Goal: Find specific page/section: Find specific page/section

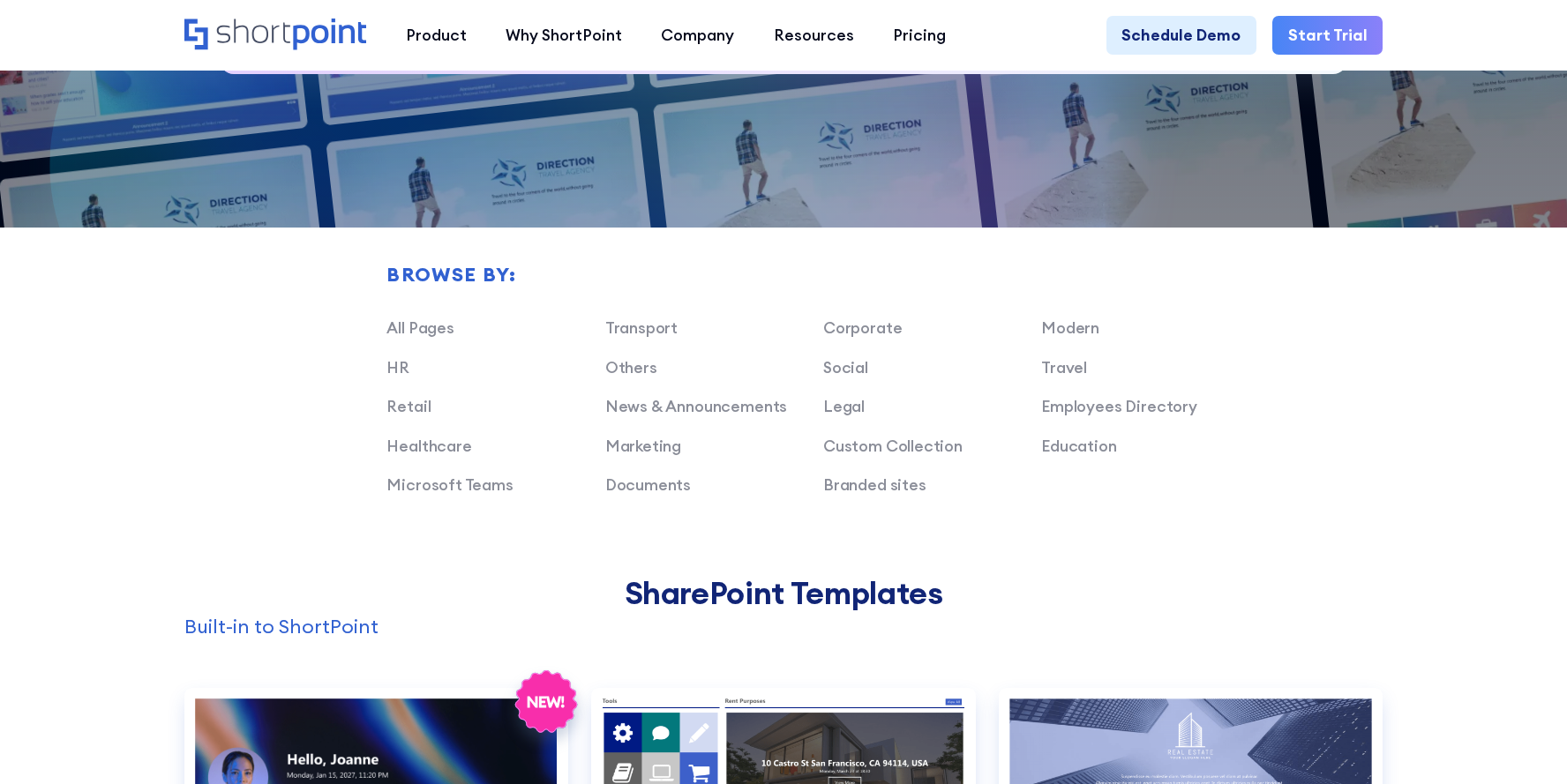
scroll to position [1192, 0]
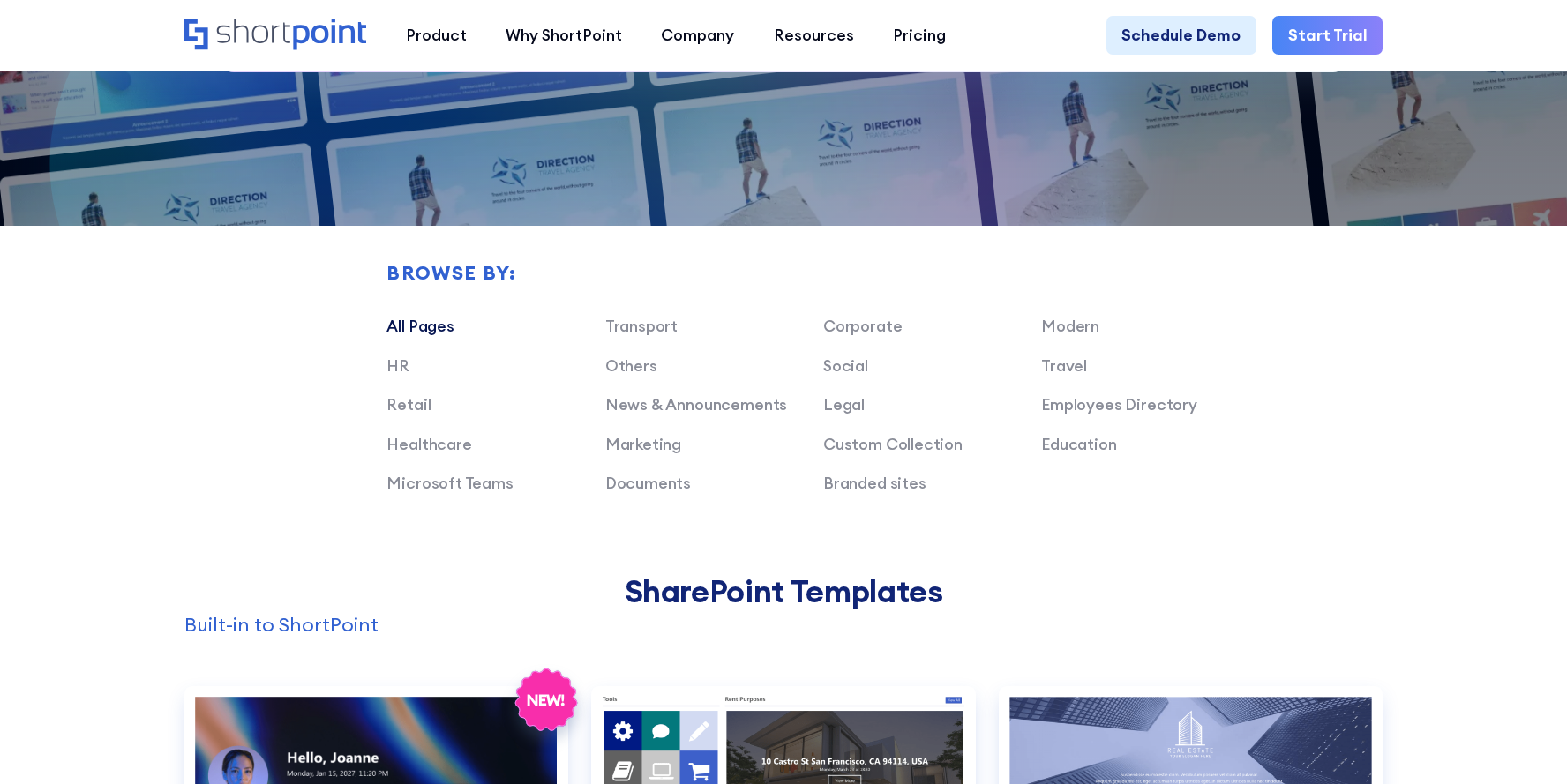
click at [443, 329] on link "All Pages" at bounding box center [420, 326] width 67 height 21
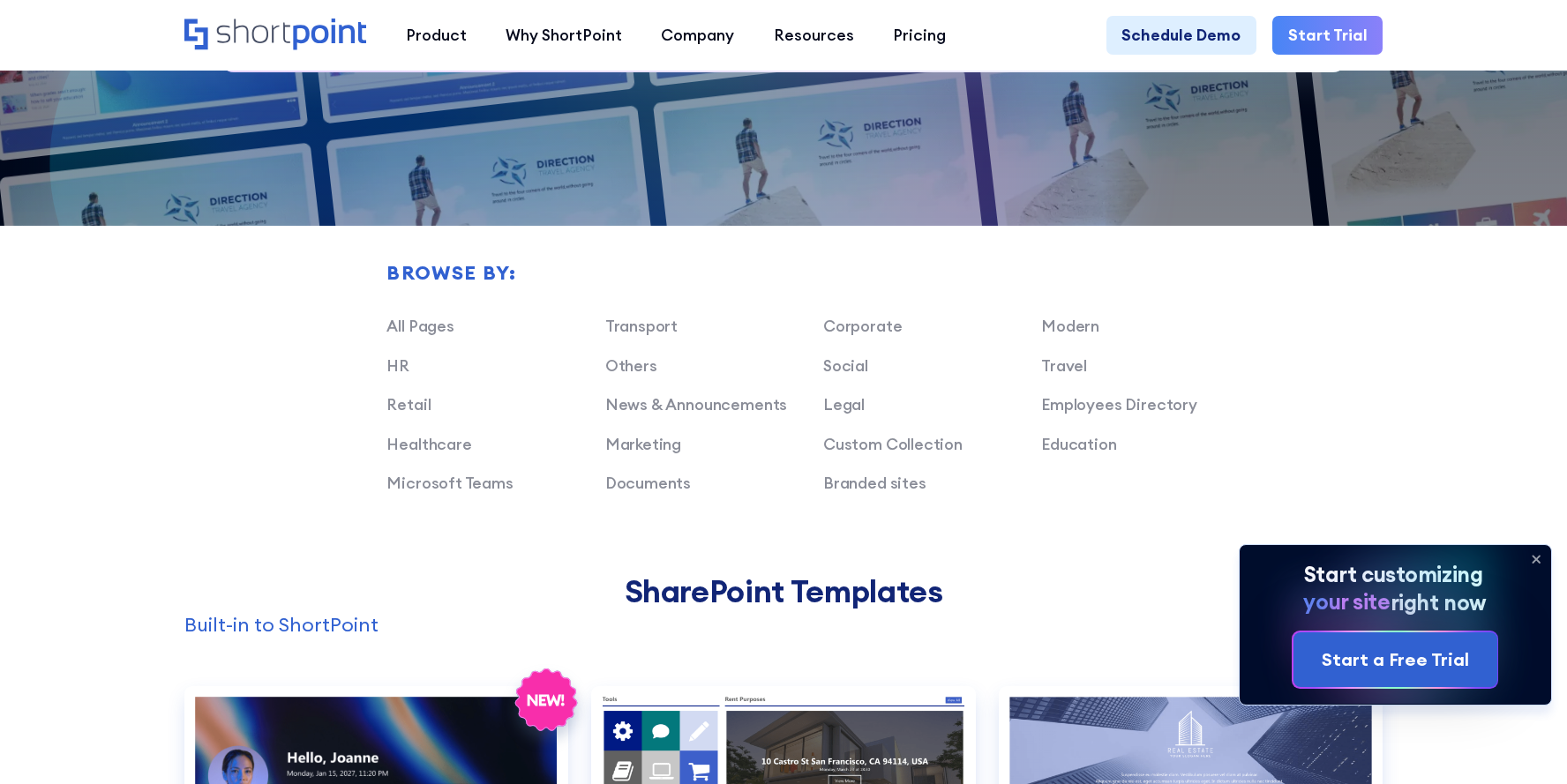
click at [1538, 555] on icon at bounding box center [1536, 559] width 28 height 28
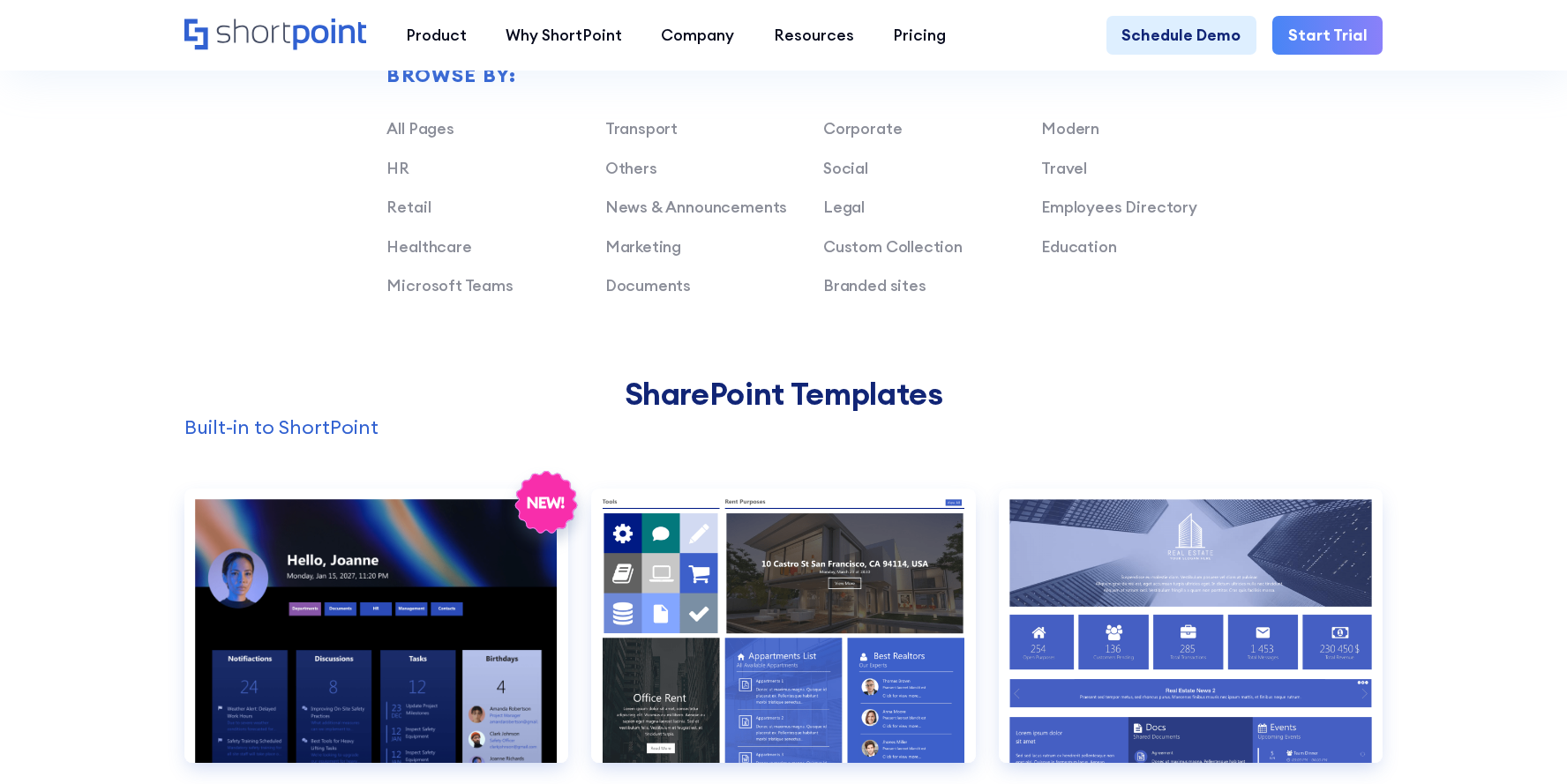
scroll to position [1375, 0]
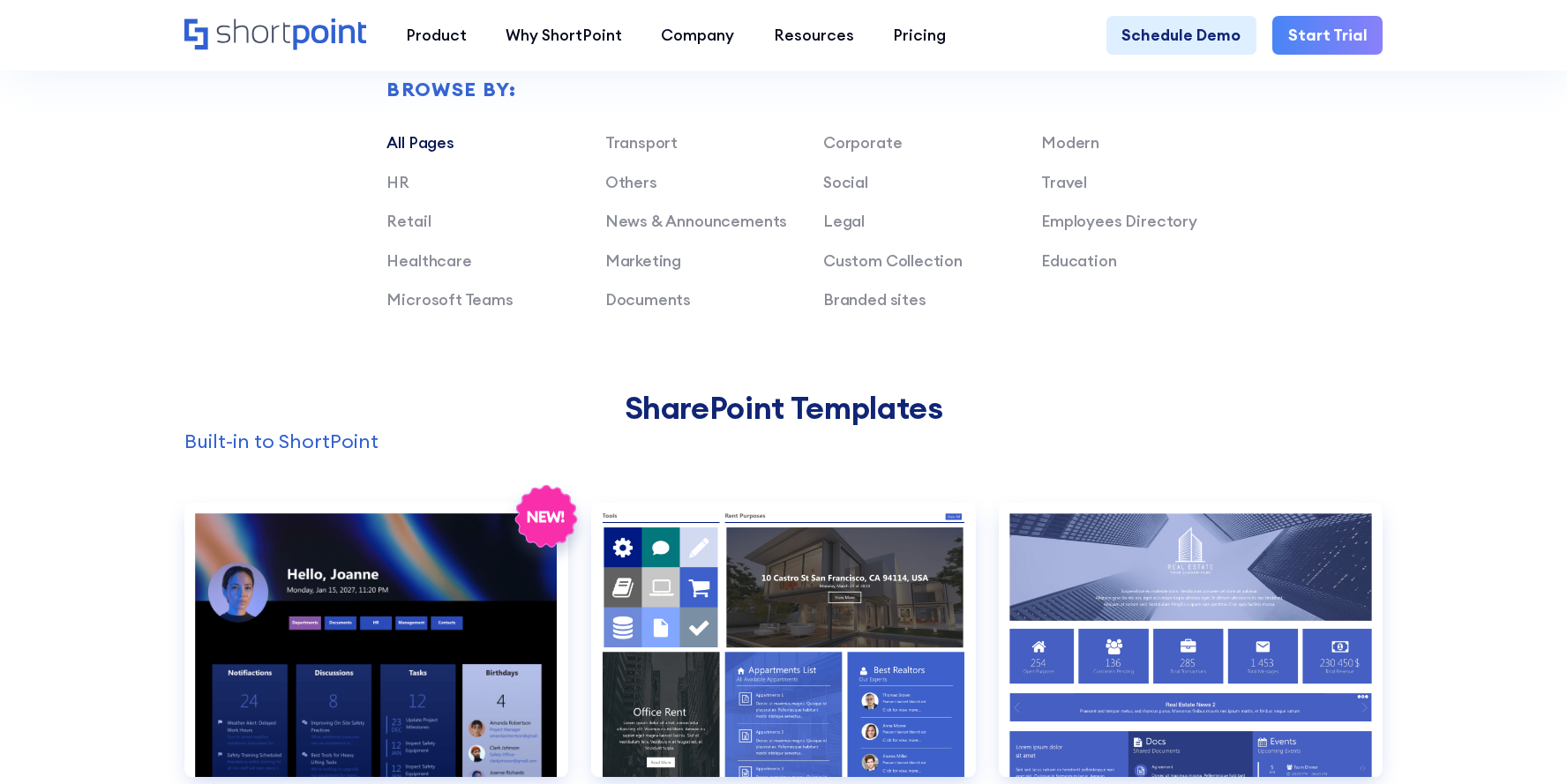
click at [436, 143] on link "All Pages" at bounding box center [420, 142] width 67 height 21
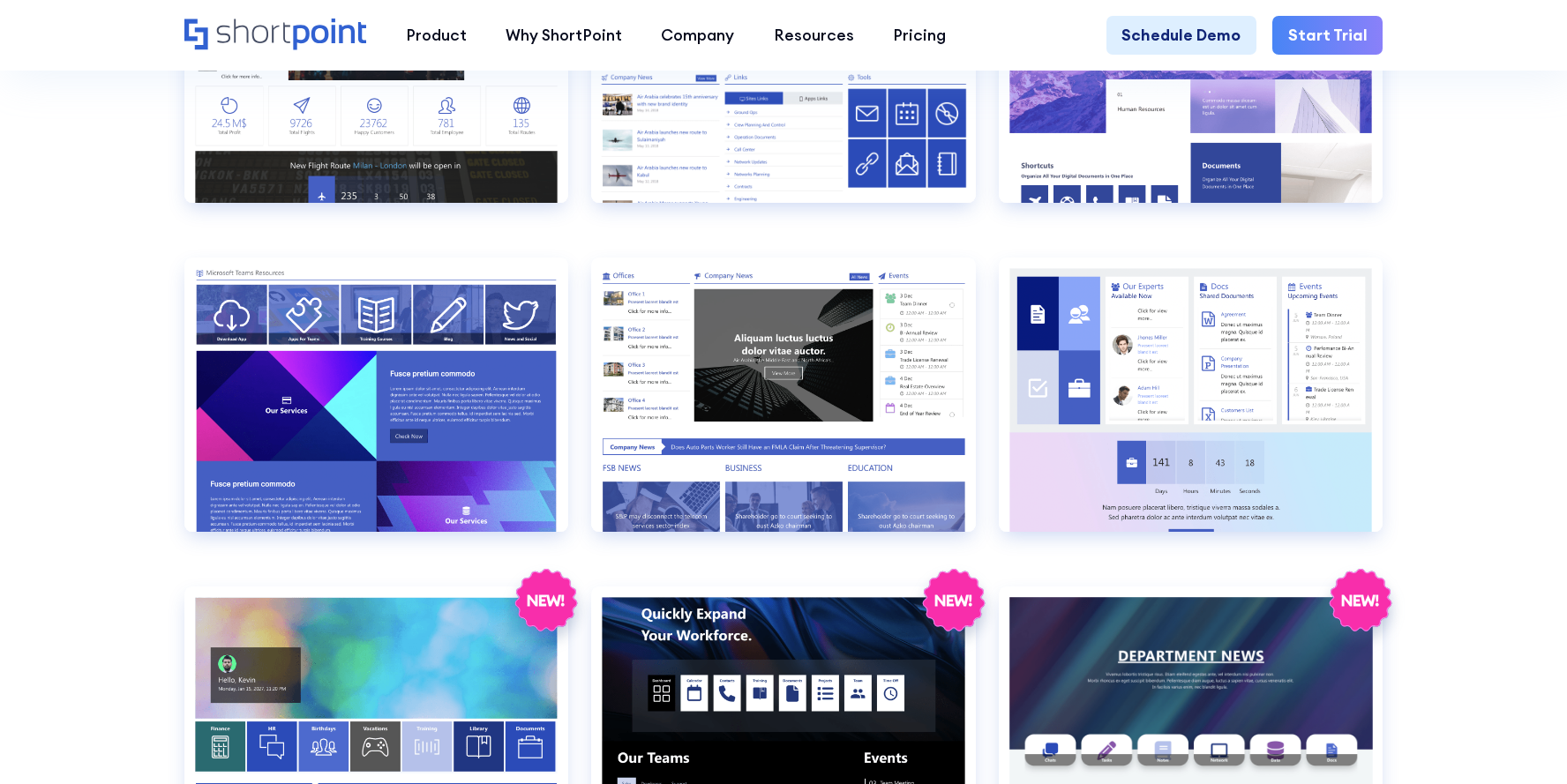
scroll to position [2564, 0]
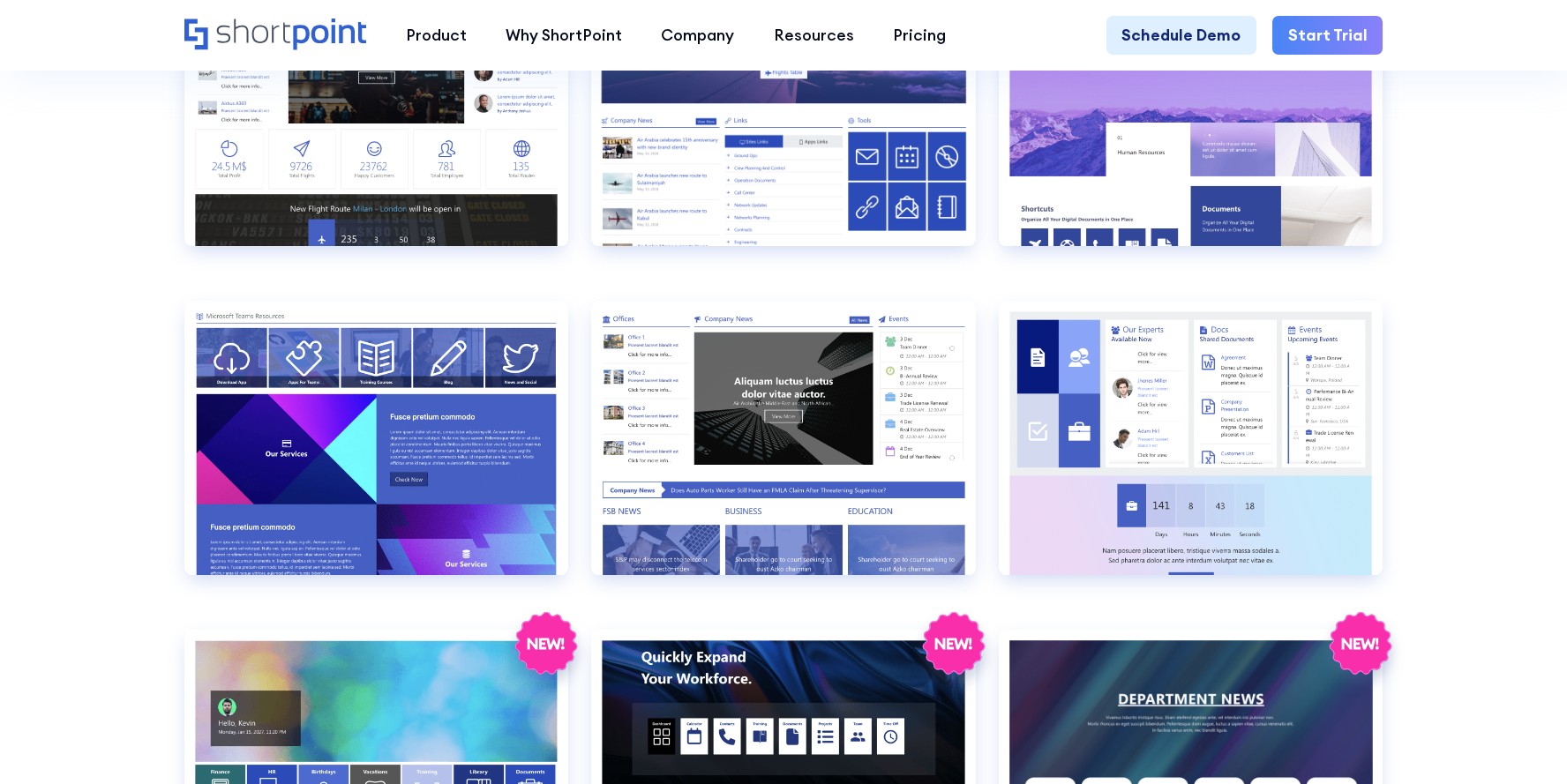
click at [1476, 127] on section "SHAREPOINT INTRANET TEMPLATES Fully customizable SharePoint templates with Shor…" at bounding box center [784, 356] width 1567 height 5762
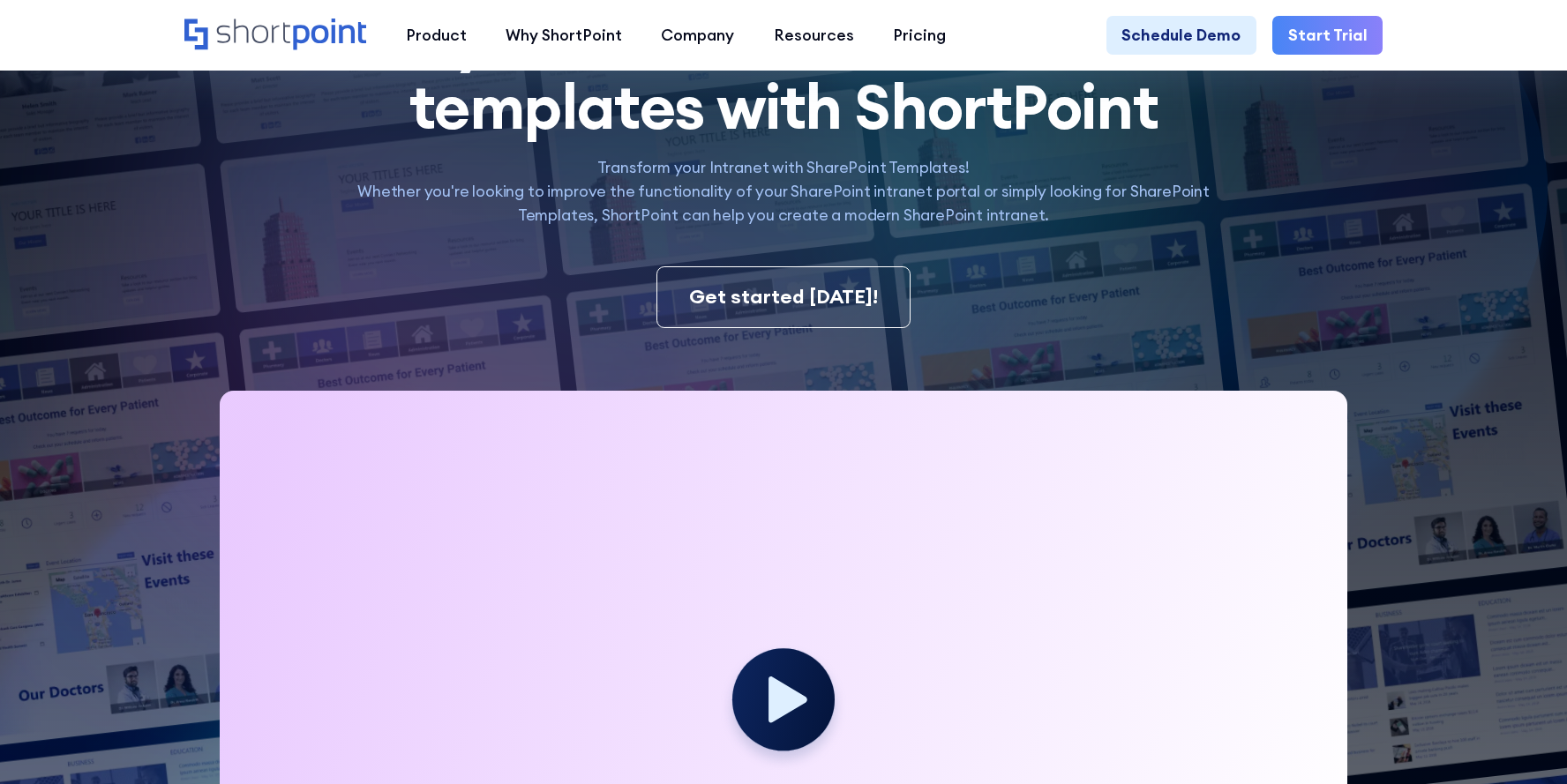
scroll to position [0, 0]
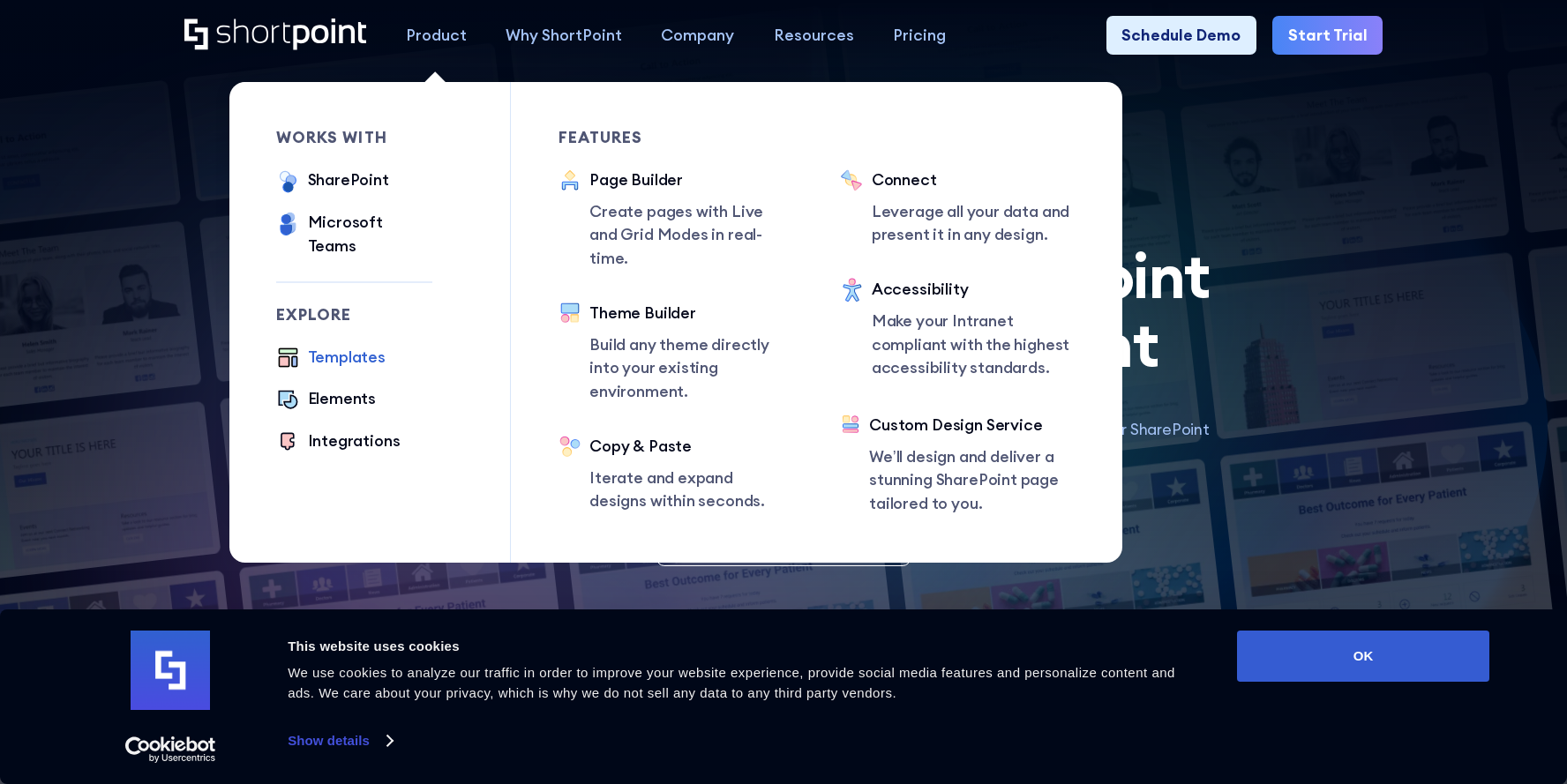
click at [350, 346] on div "Templates" at bounding box center [346, 358] width 77 height 23
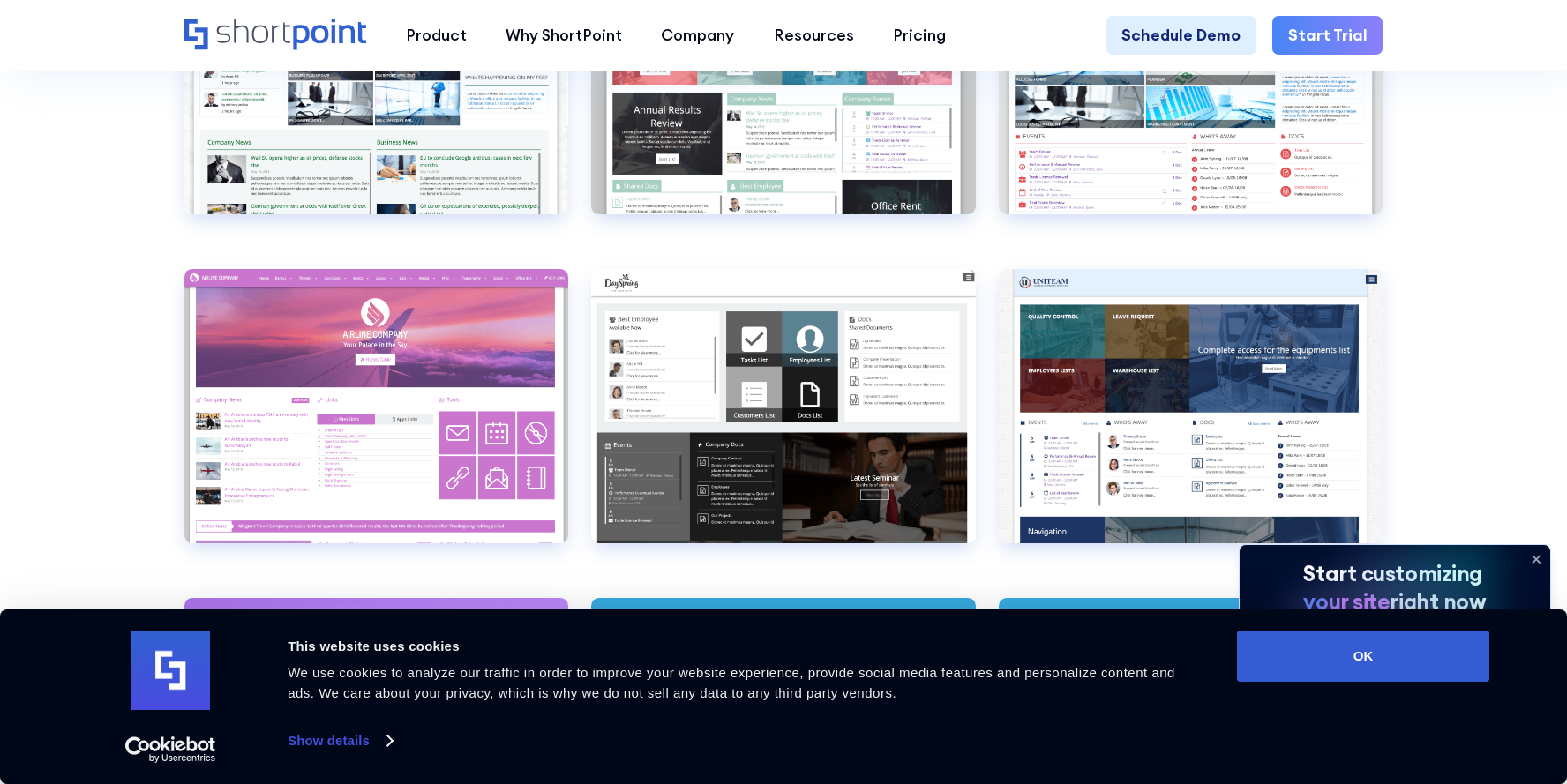
scroll to position [6696, 0]
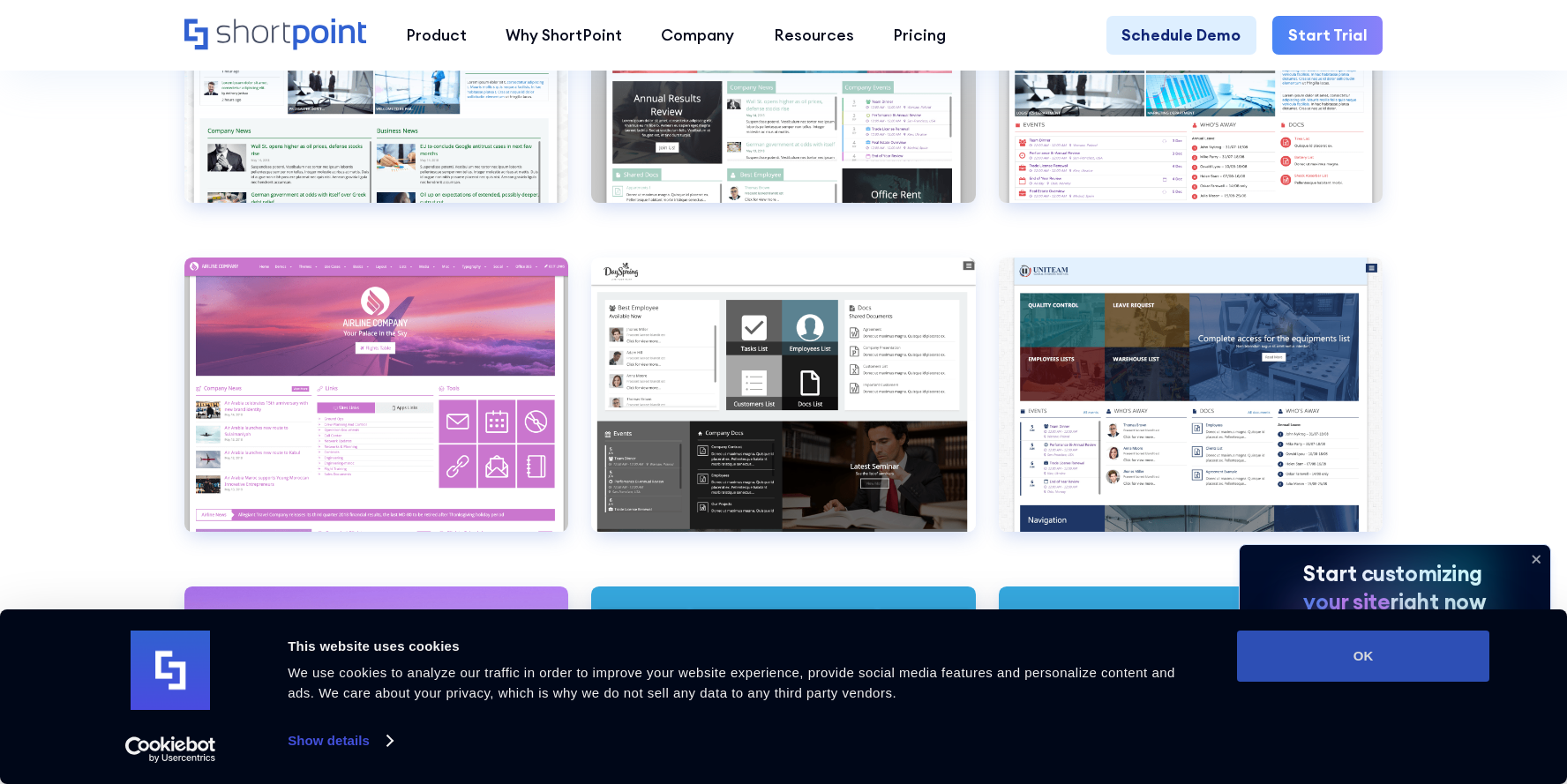
click at [1367, 658] on button "OK" at bounding box center [1364, 656] width 252 height 51
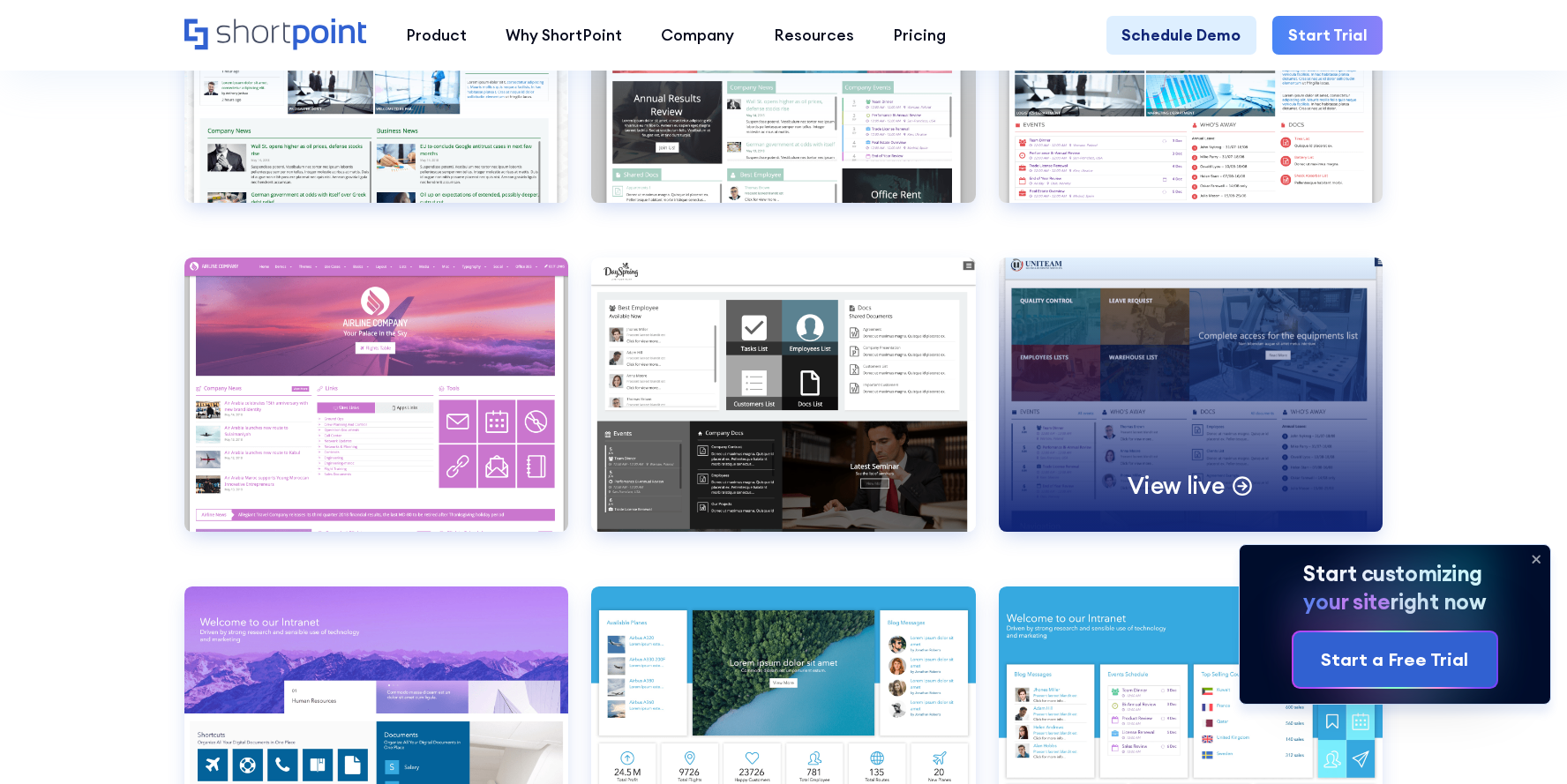
scroll to position [0, 0]
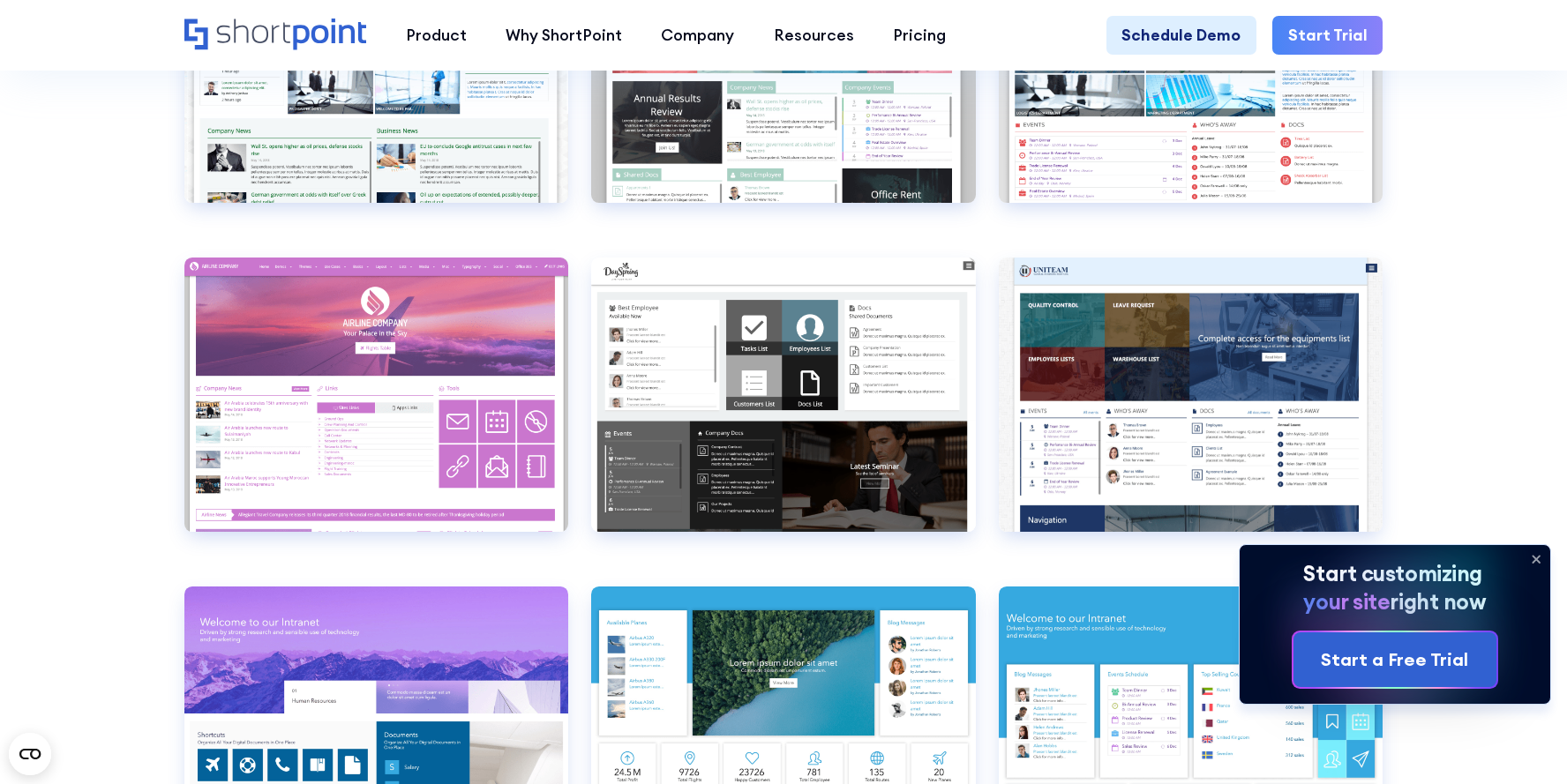
click at [1537, 555] on icon at bounding box center [1536, 559] width 28 height 28
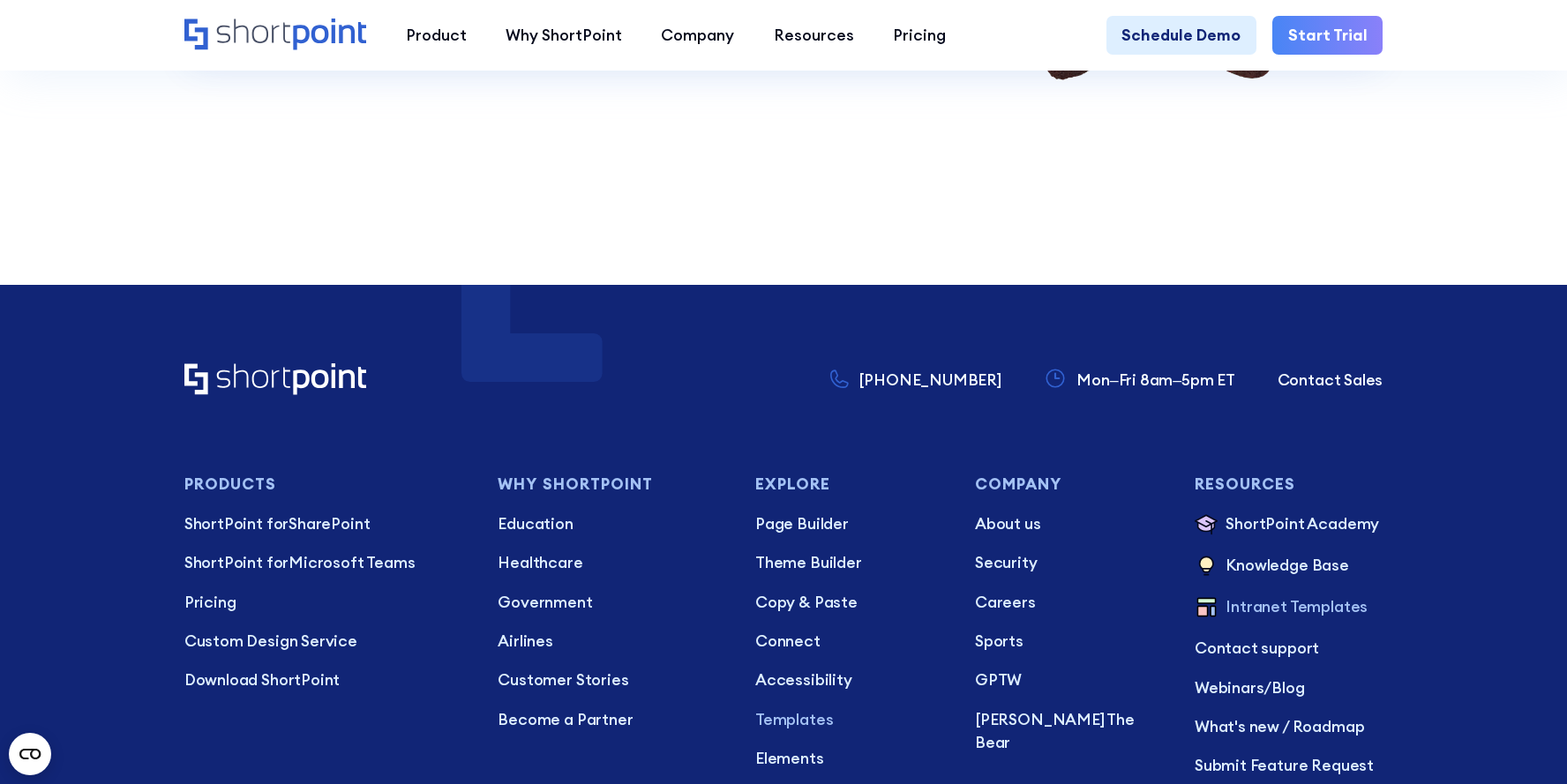
scroll to position [15520, 0]
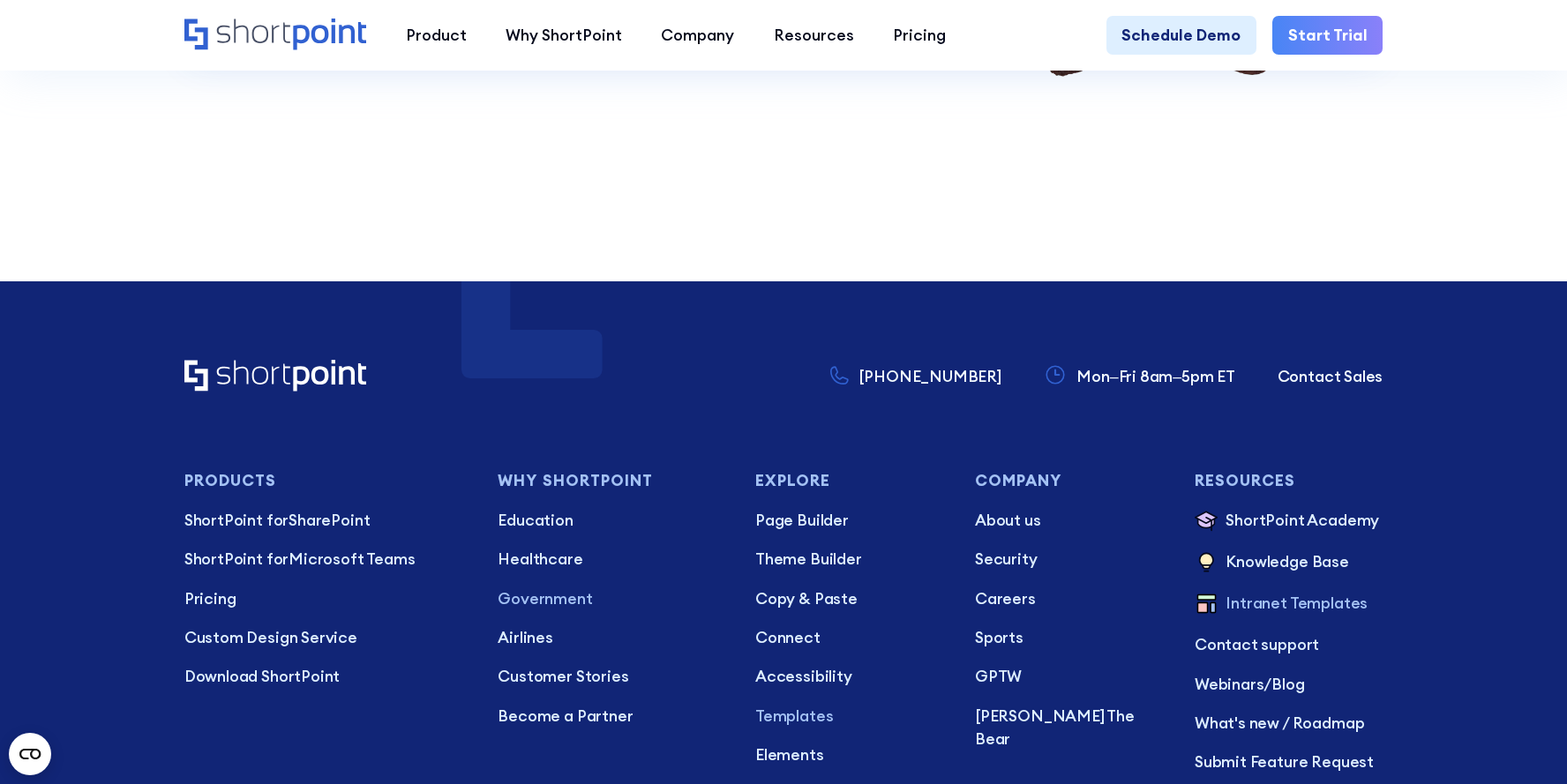
click at [578, 600] on p "Government" at bounding box center [610, 599] width 226 height 23
